Goal: Information Seeking & Learning: Find specific page/section

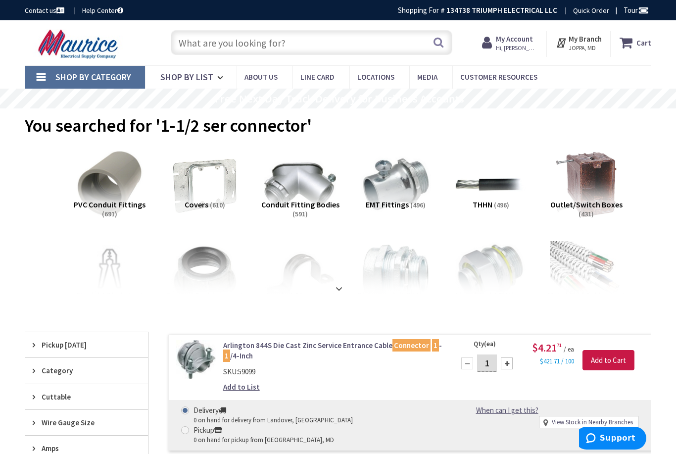
click at [287, 47] on input "text" at bounding box center [312, 42] width 282 height 25
click at [316, 41] on input "text" at bounding box center [312, 42] width 282 height 25
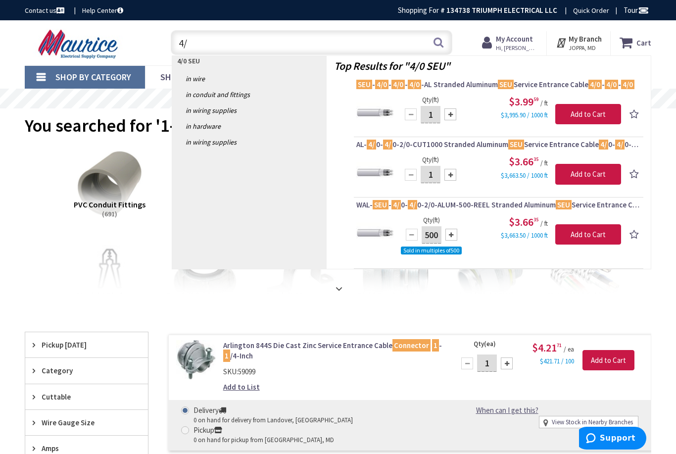
type input "4"
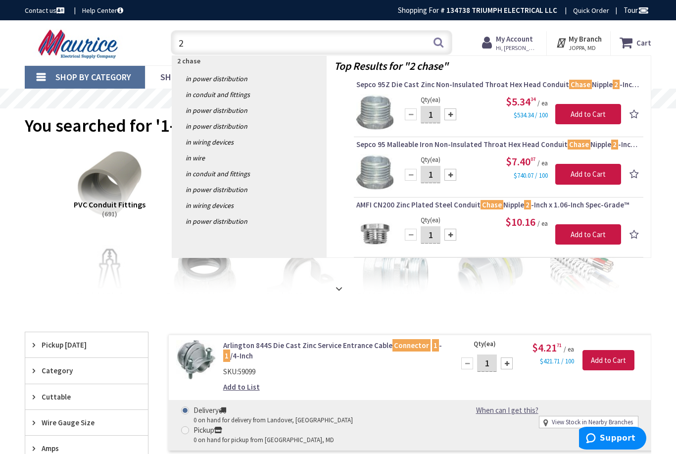
type input "2"
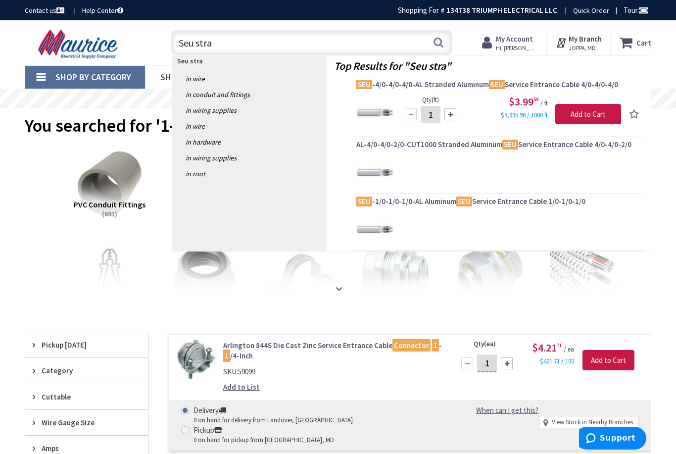
type input "Seu strap"
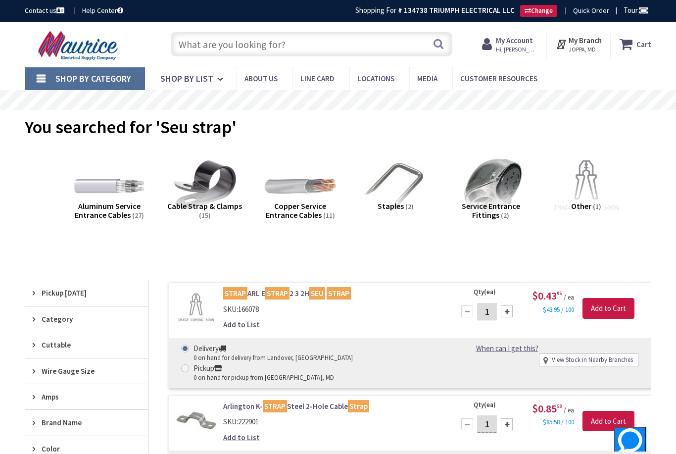
click at [275, 49] on input "text" at bounding box center [312, 44] width 282 height 25
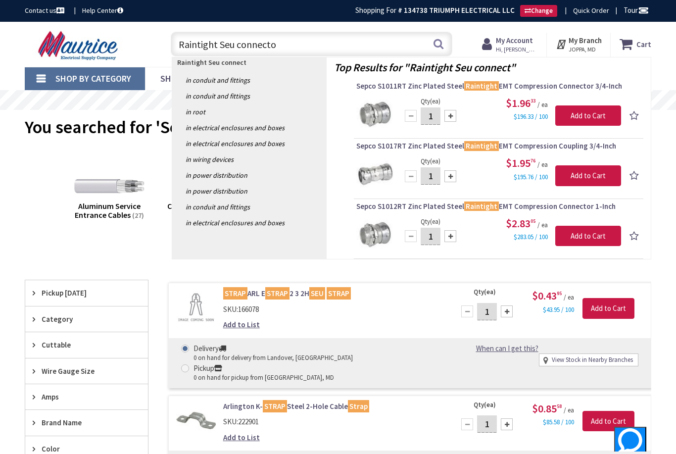
type input "Raintight Seu connector"
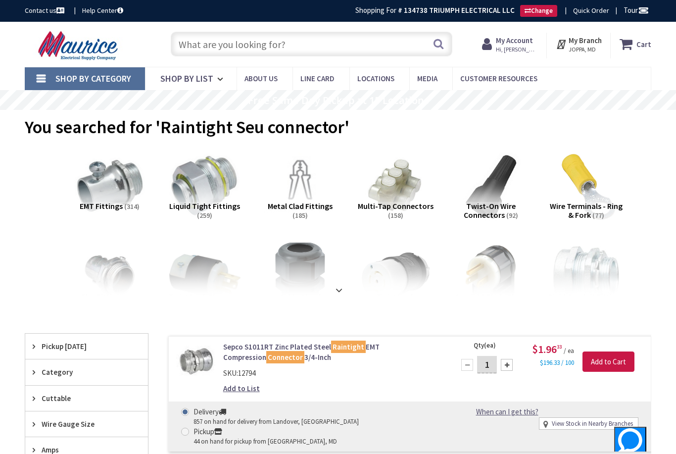
click at [372, 44] on input "text" at bounding box center [312, 44] width 282 height 25
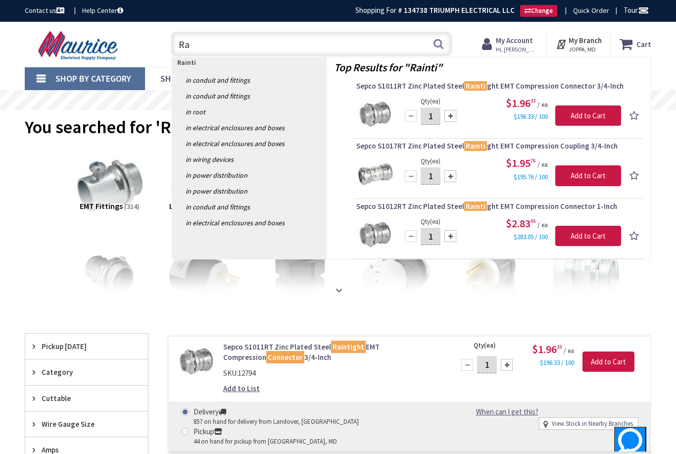
type input "R"
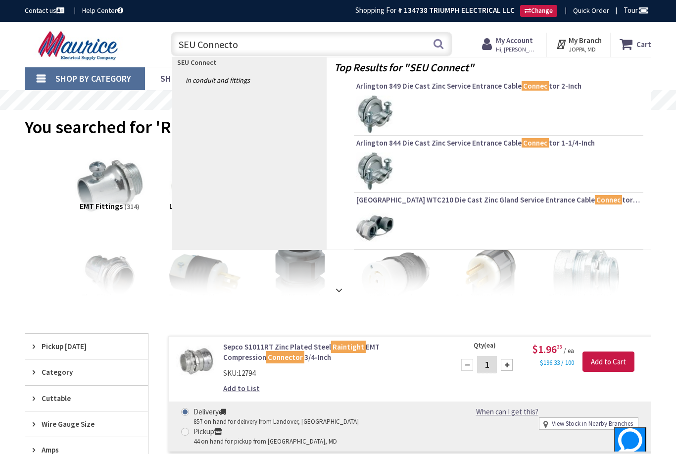
type input "SEU Connector"
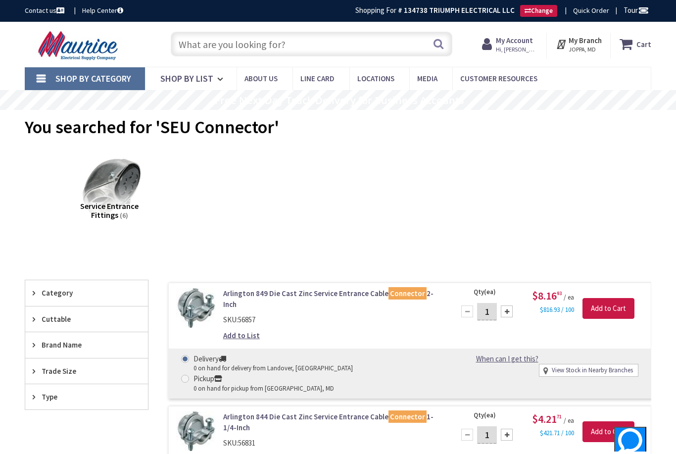
click at [297, 44] on input "text" at bounding box center [312, 44] width 282 height 25
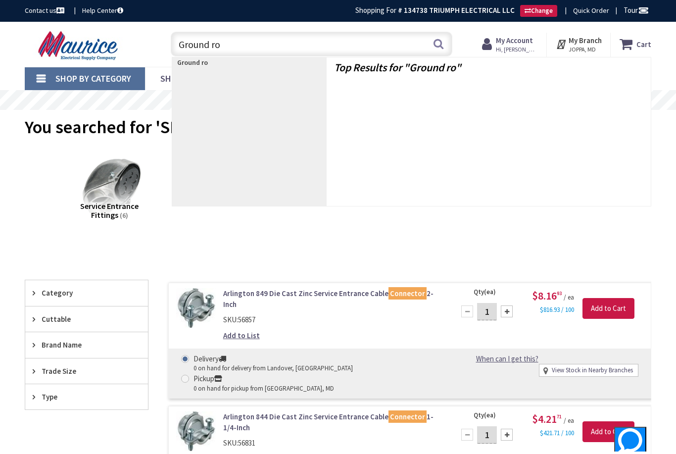
type input "Ground rod"
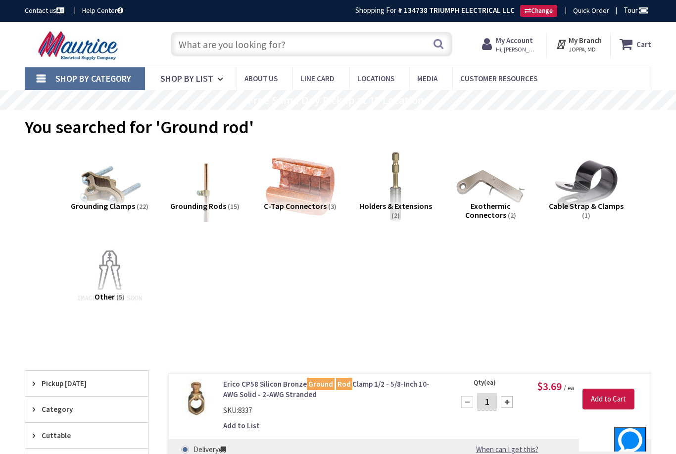
click at [310, 44] on input "text" at bounding box center [312, 44] width 282 height 25
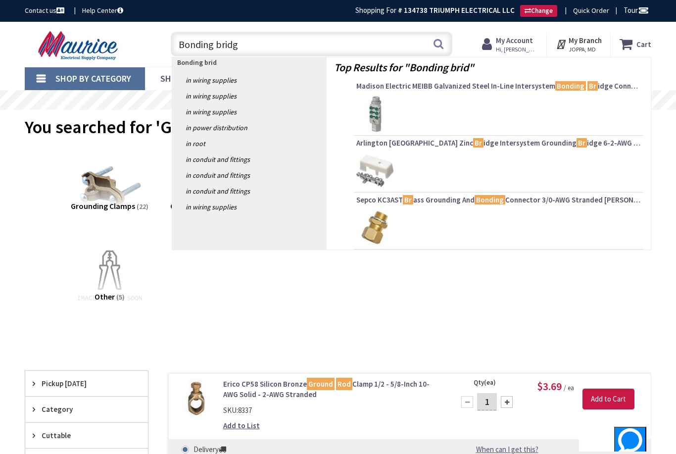
type input "Bonding bridge"
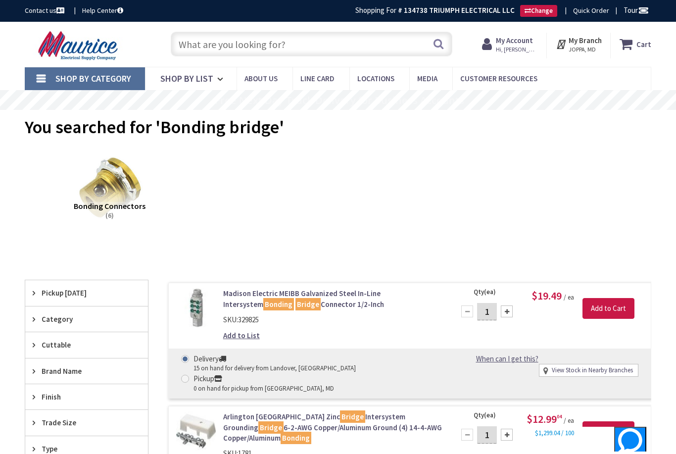
click at [283, 54] on input "text" at bounding box center [312, 44] width 282 height 25
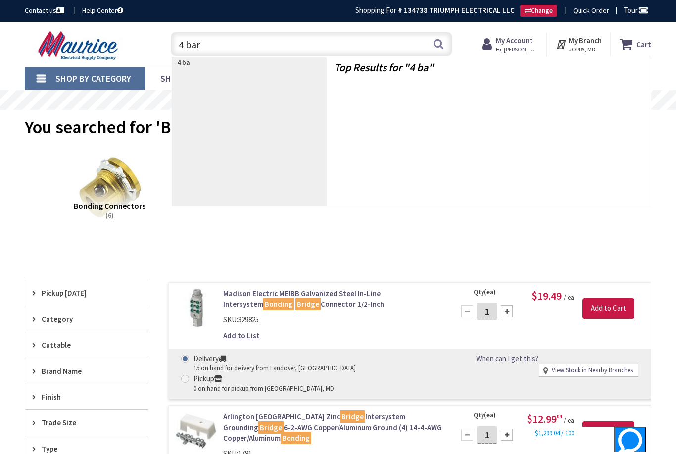
type input "4 bare"
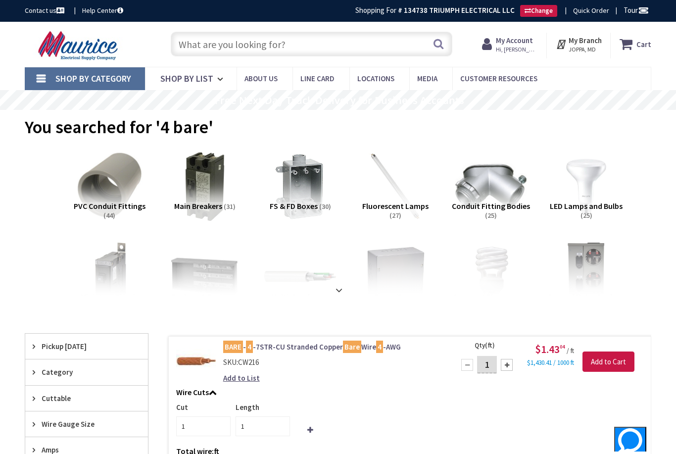
click at [278, 50] on input "text" at bounding box center [312, 44] width 282 height 25
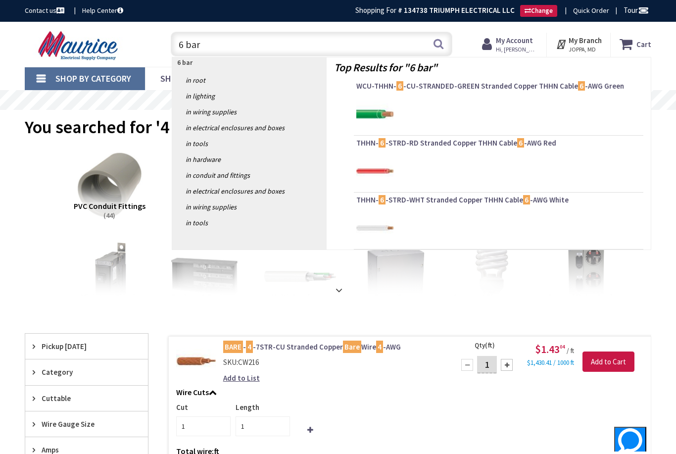
type input "6 bare"
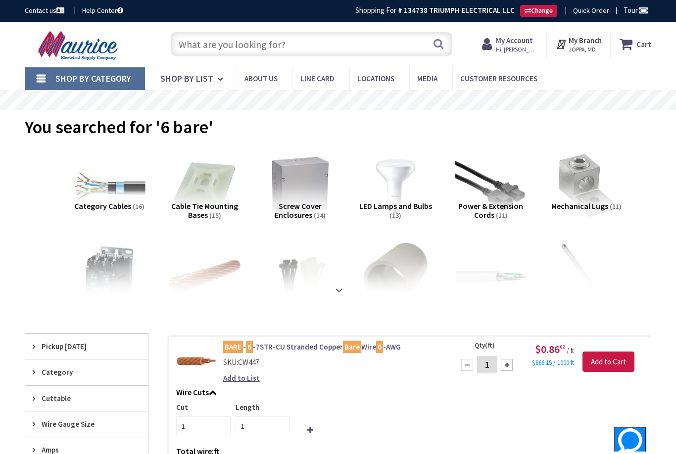
click at [277, 40] on input "text" at bounding box center [312, 44] width 282 height 25
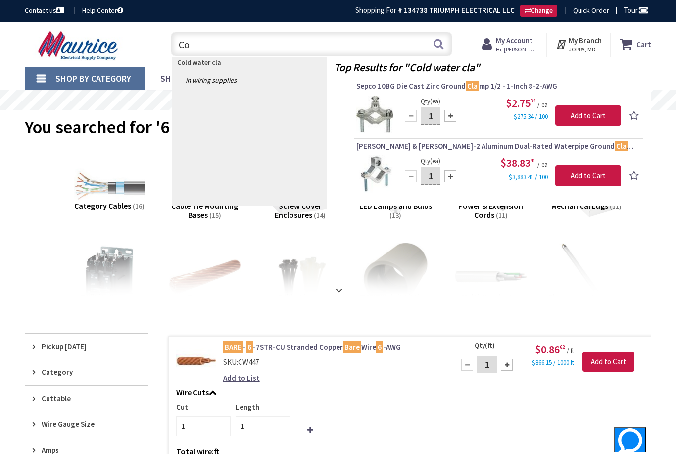
type input "C"
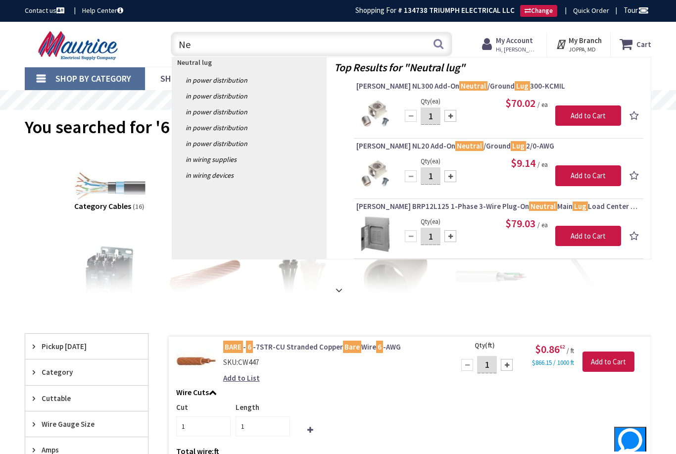
type input "N"
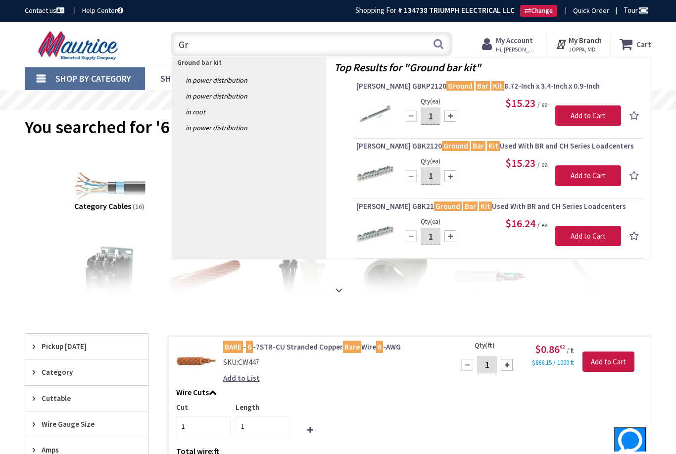
type input "G"
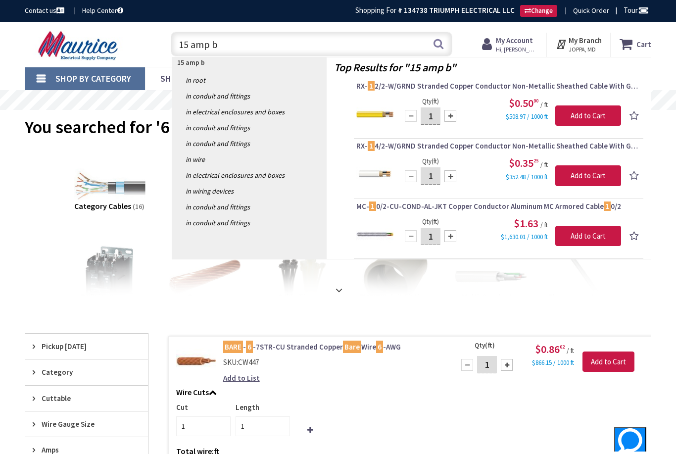
type input "15 amp br"
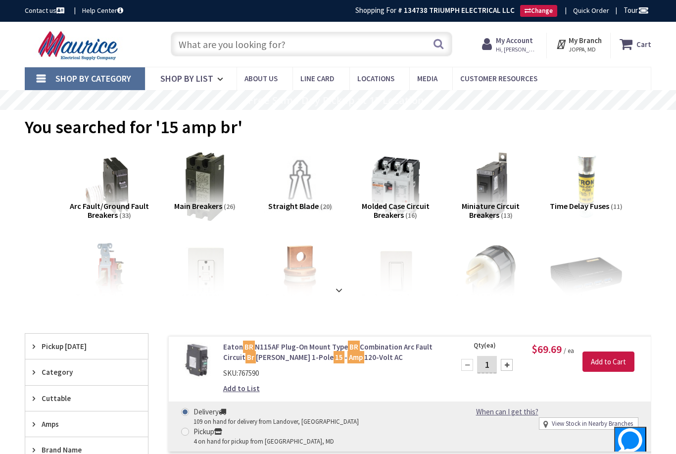
click at [300, 72] on link "Line Card" at bounding box center [321, 78] width 57 height 22
click at [303, 35] on input "text" at bounding box center [312, 44] width 282 height 25
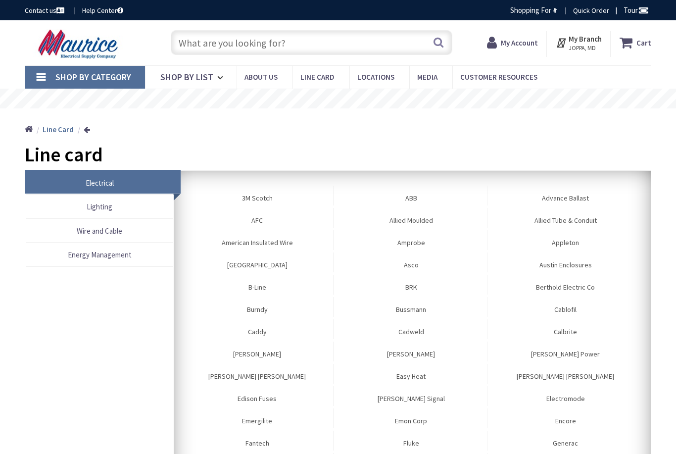
click at [295, 57] on div "Search" at bounding box center [309, 42] width 287 height 32
click at [290, 43] on input "text" at bounding box center [312, 42] width 282 height 25
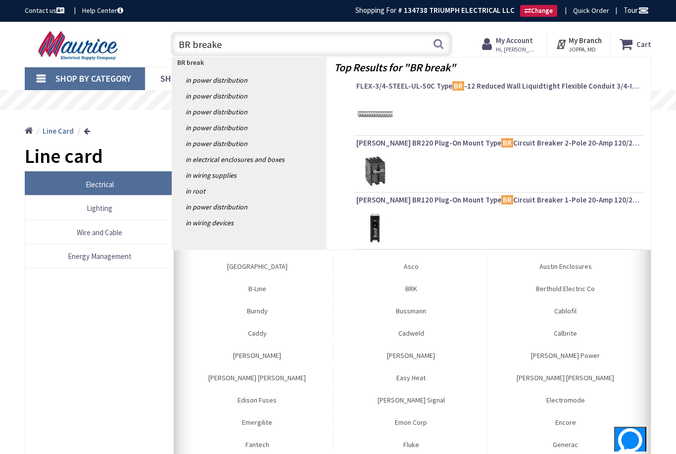
type input "BR breaker"
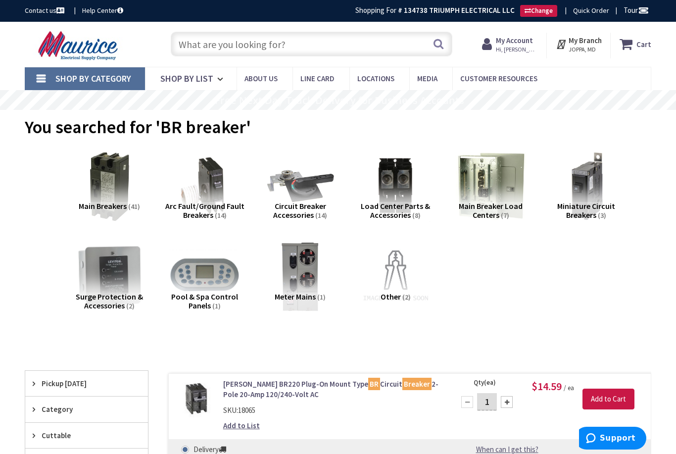
click at [309, 44] on input "text" at bounding box center [312, 44] width 282 height 25
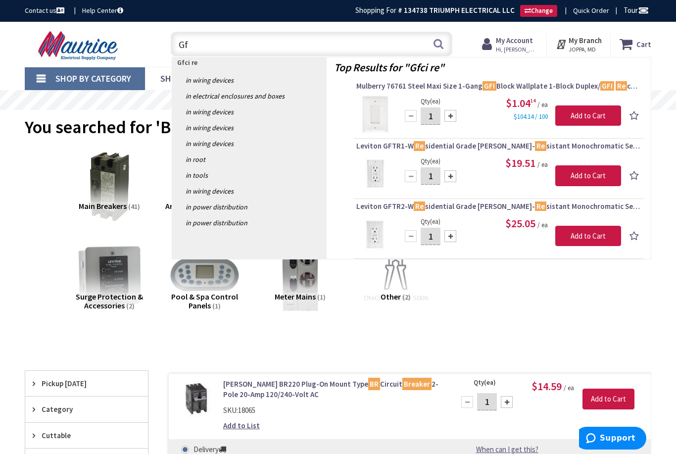
type input "G"
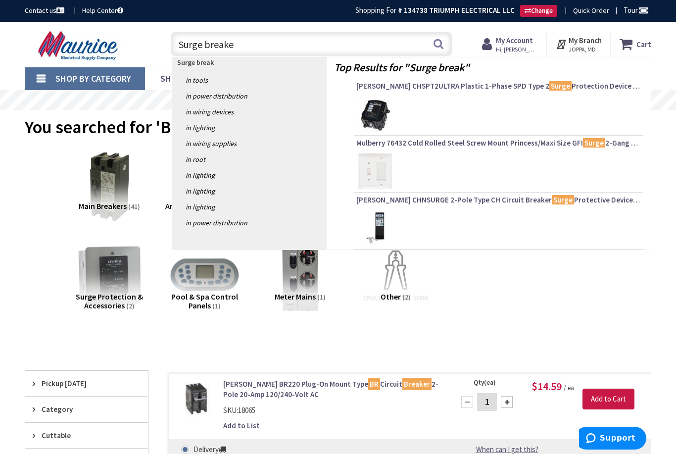
type input "Surge breaker"
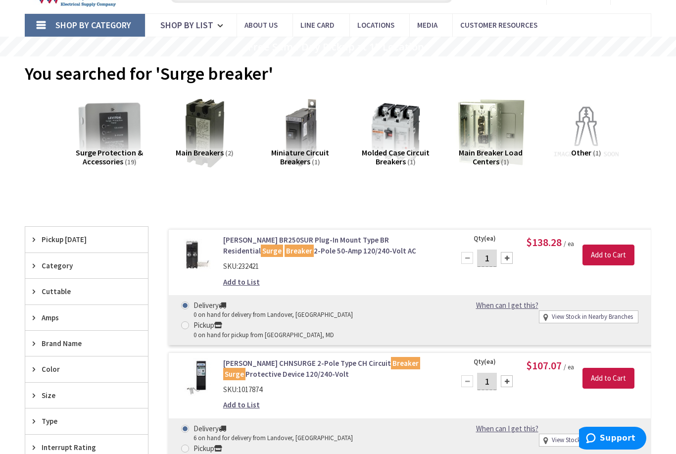
scroll to position [53, 0]
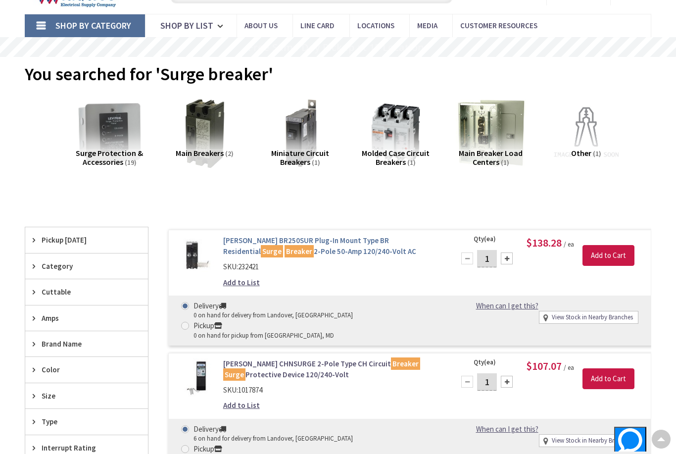
click at [329, 241] on link "Eaton BR250SUR Plug-In Mount Type BR Residential Surge Breaker 2-Pole 50-Amp 12…" at bounding box center [332, 245] width 219 height 21
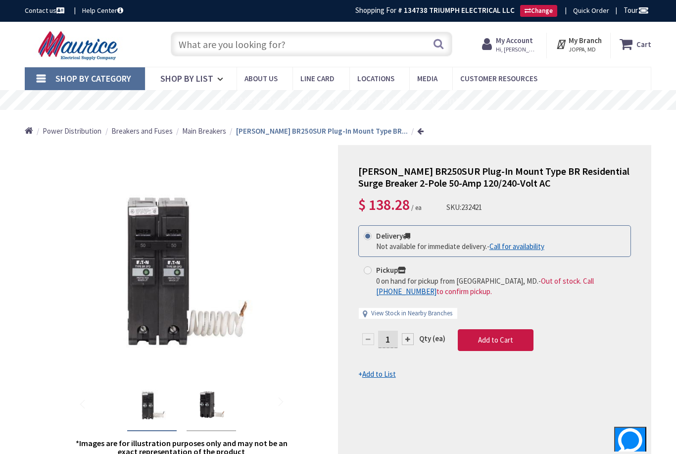
click at [336, 52] on input "text" at bounding box center [312, 44] width 282 height 25
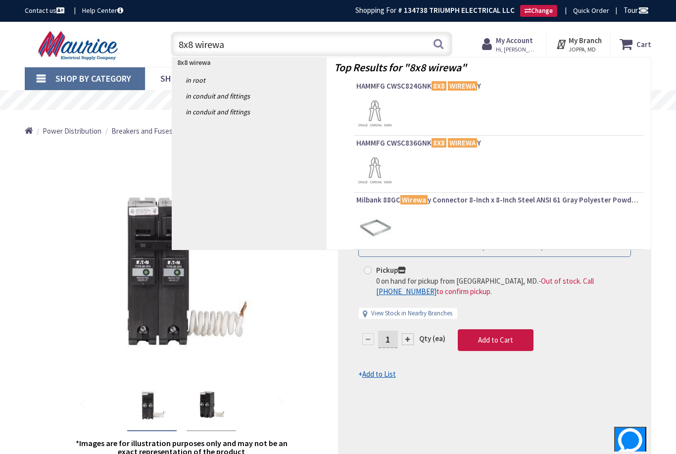
type input "8x8 wireway"
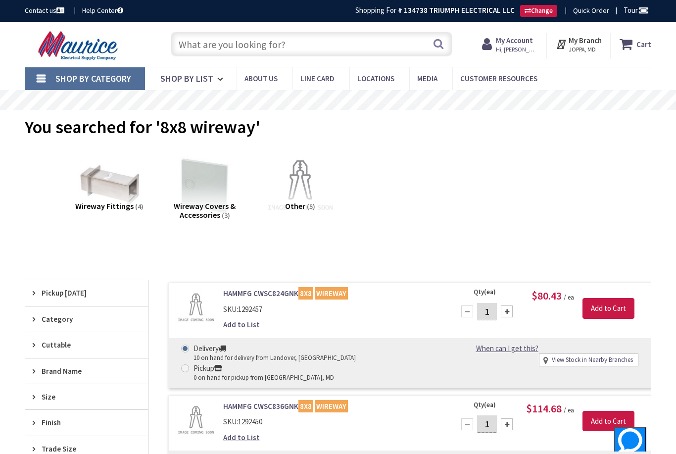
click at [282, 58] on div "Search" at bounding box center [309, 44] width 287 height 32
click at [282, 34] on input "text" at bounding box center [312, 44] width 282 height 25
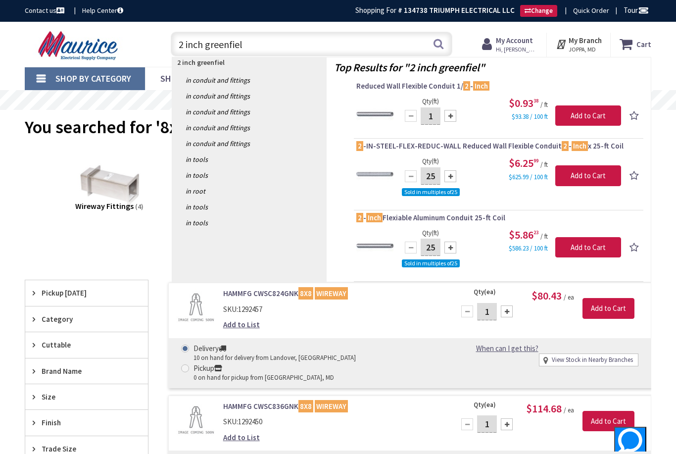
type input "2 inch greenfield"
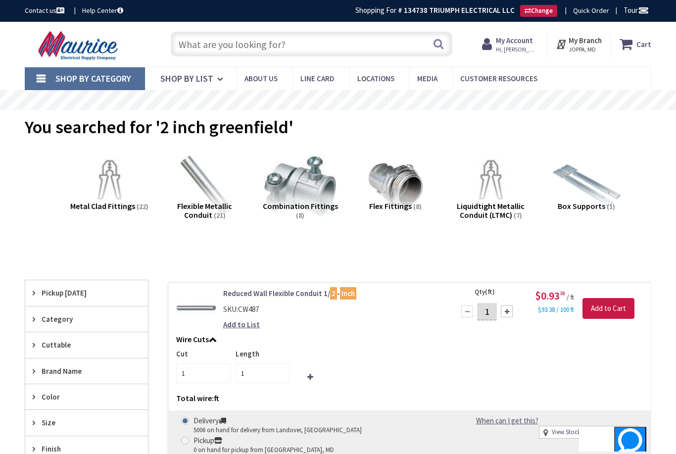
click at [415, 183] on img at bounding box center [396, 186] width 79 height 79
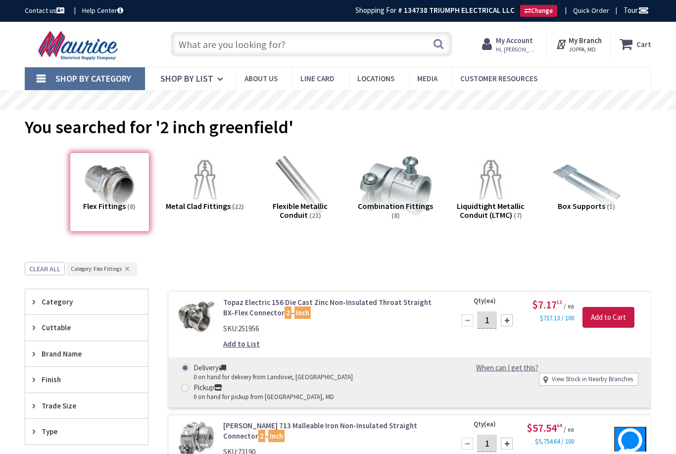
click at [312, 44] on input "text" at bounding box center [312, 44] width 282 height 25
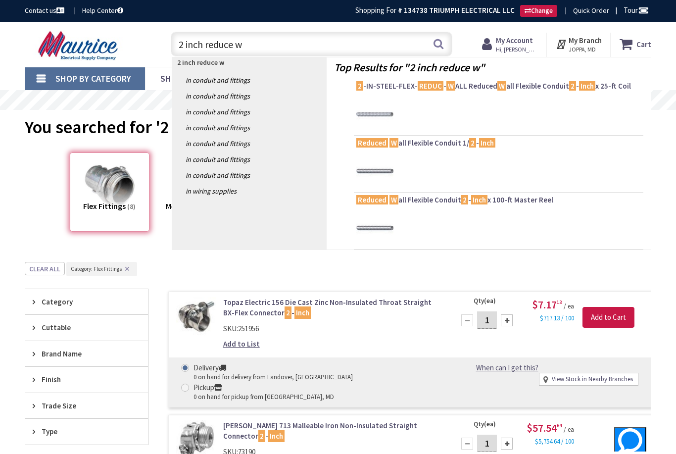
type input "2 inch reduce w"
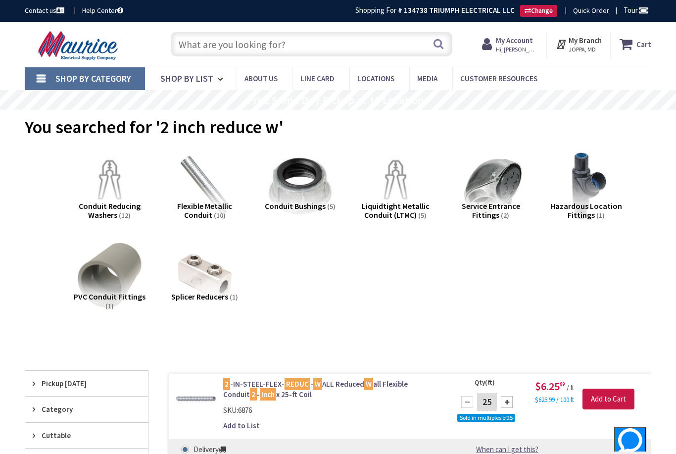
click at [244, 44] on input "text" at bounding box center [312, 44] width 282 height 25
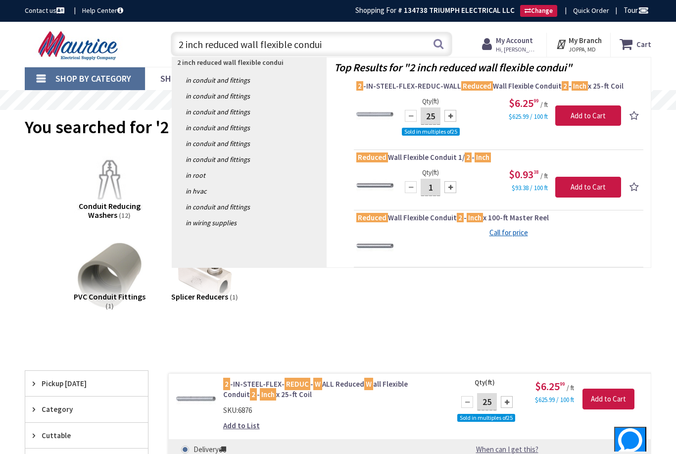
type input "2 inch reduced wall flexible conduit"
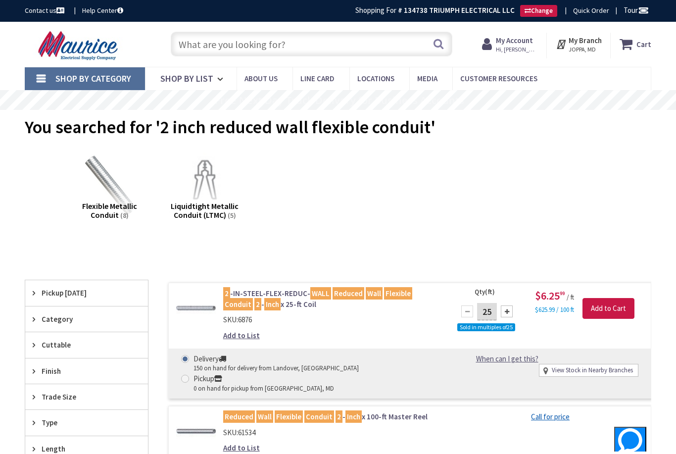
click at [227, 44] on input "text" at bounding box center [312, 44] width 282 height 25
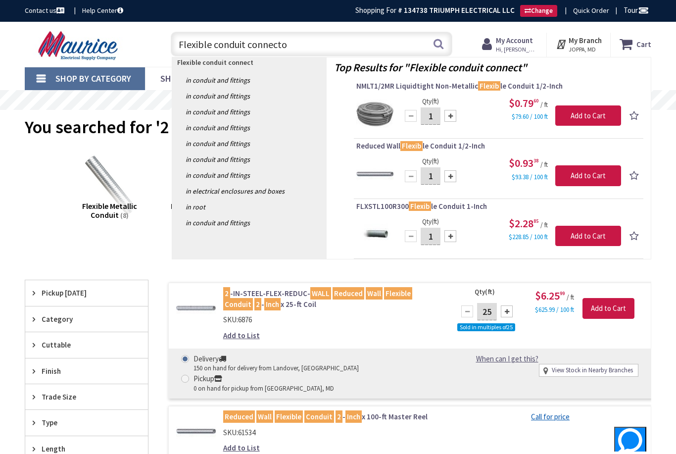
type input "Flexible conduit connector"
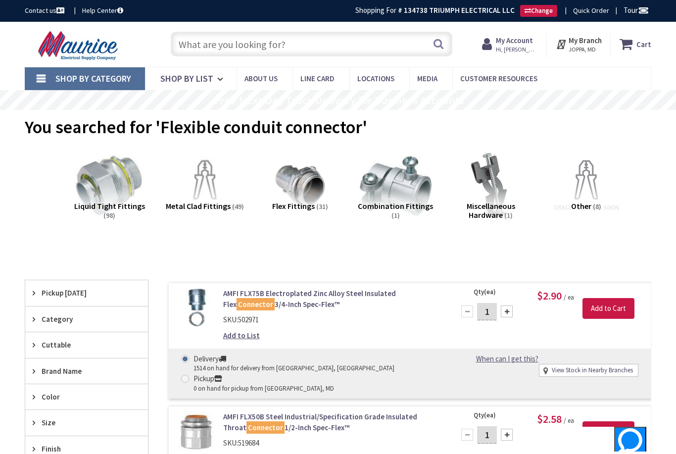
click at [289, 50] on input "text" at bounding box center [312, 44] width 282 height 25
click at [288, 52] on input "text" at bounding box center [312, 44] width 282 height 25
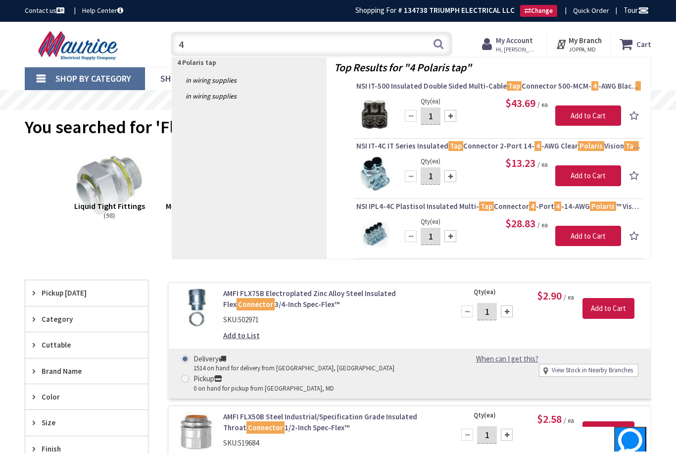
type input "4"
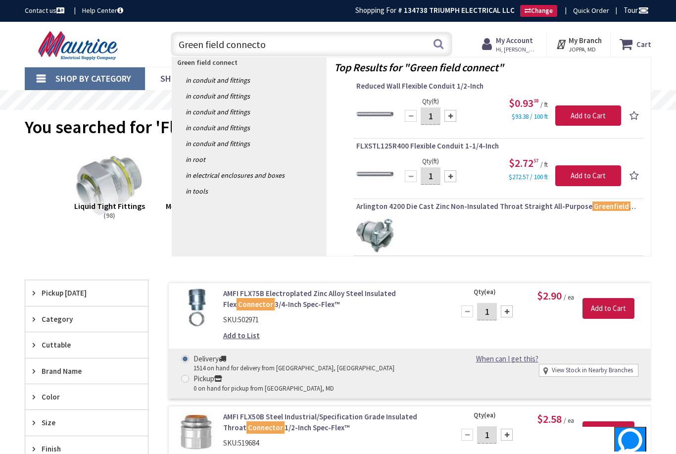
type input "Green field connector"
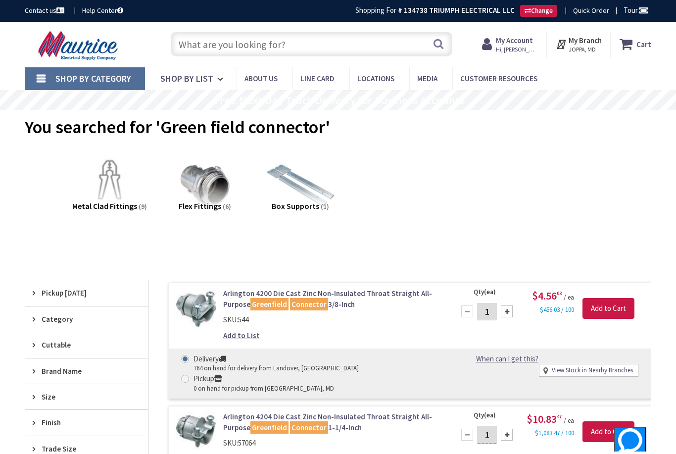
click at [306, 44] on input "text" at bounding box center [312, 44] width 282 height 25
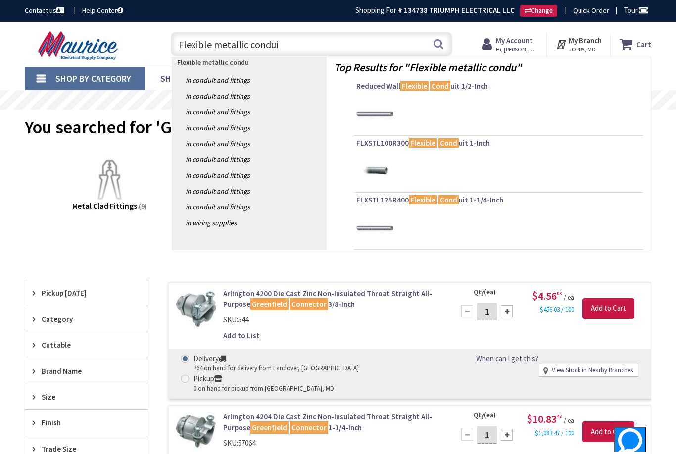
type input "Flexible metallic conduit"
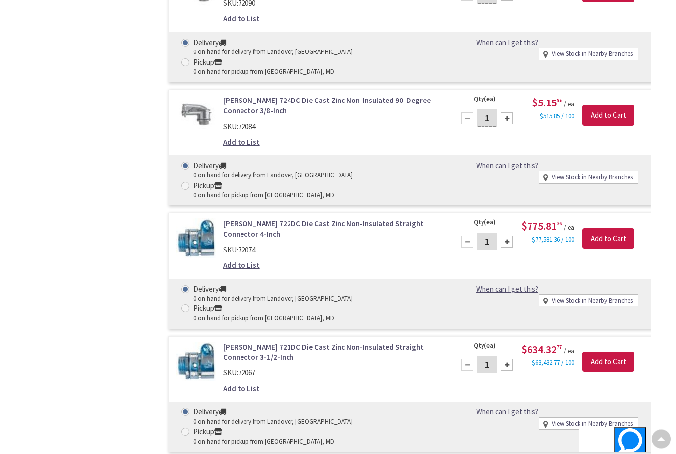
scroll to position [24726, 0]
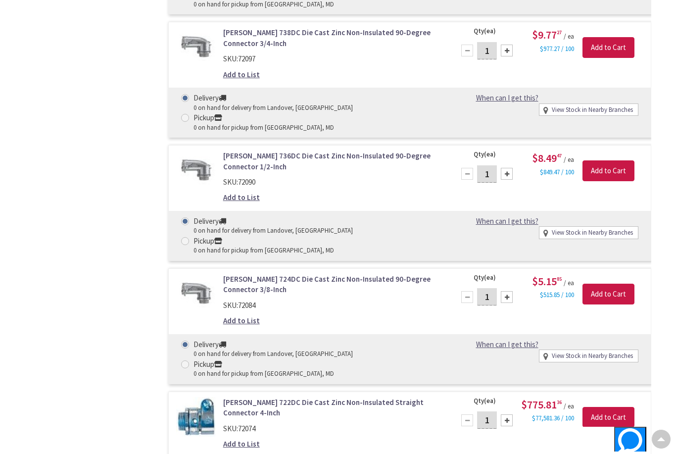
radio input "true"
